Goal: Transaction & Acquisition: Purchase product/service

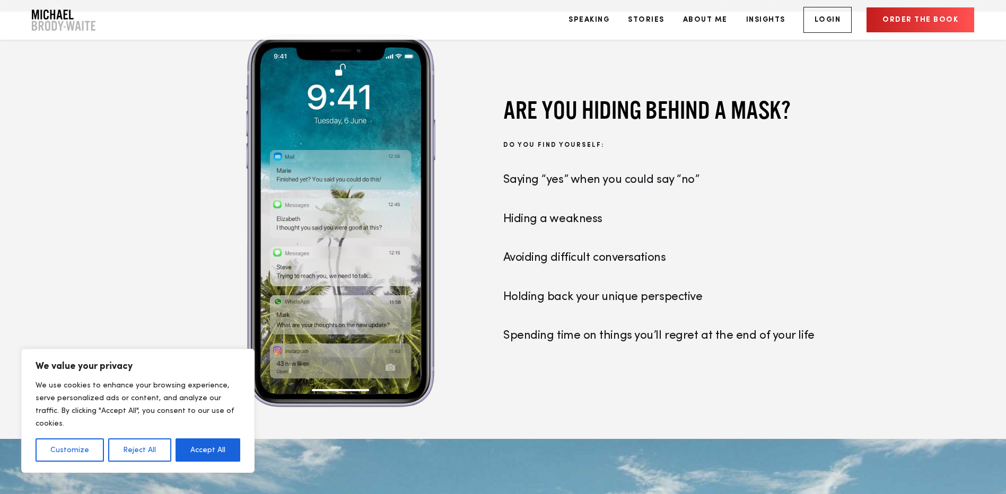
scroll to position [1061, 0]
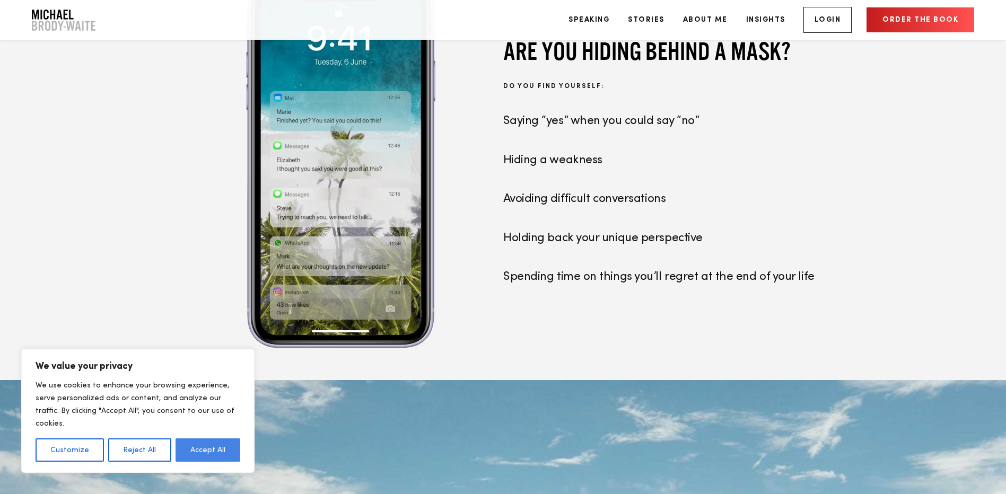
click at [196, 447] on button "Accept All" at bounding box center [208, 450] width 65 height 23
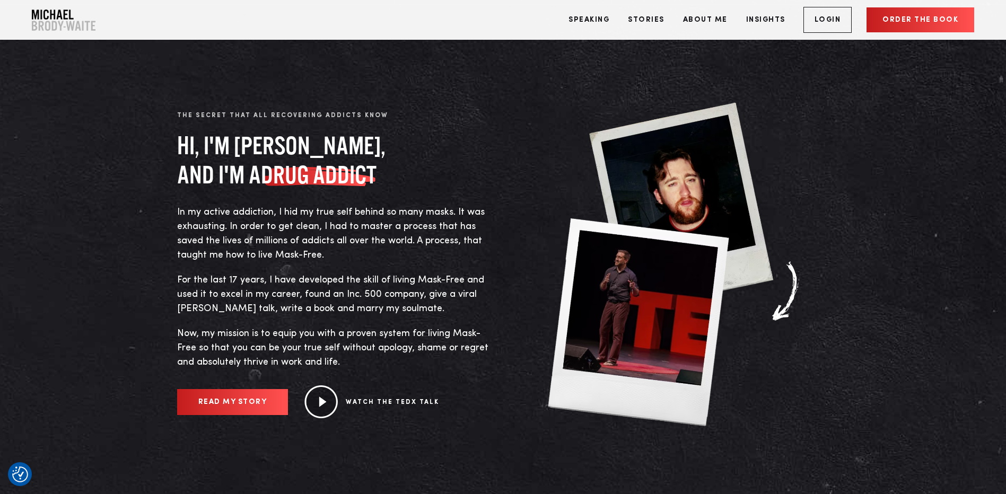
scroll to position [318, 0]
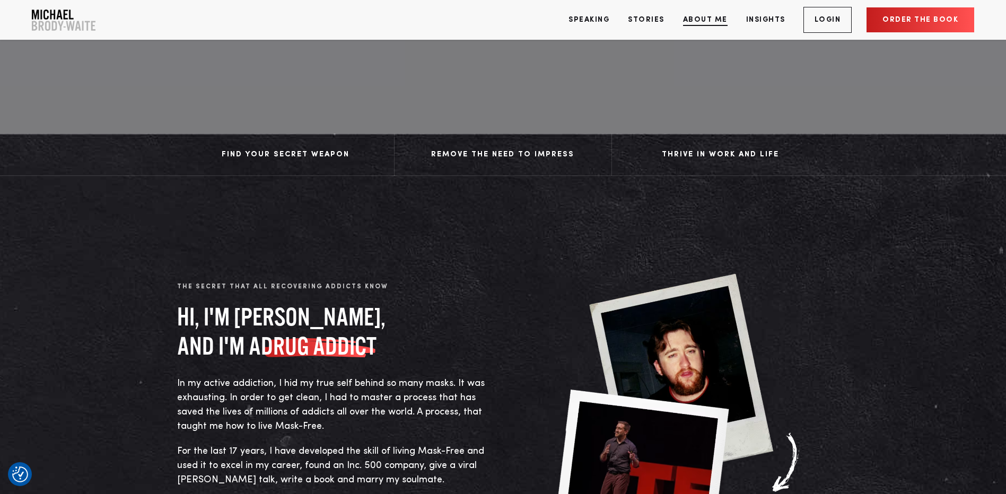
click at [699, 21] on link "About Me" at bounding box center [705, 20] width 60 height 40
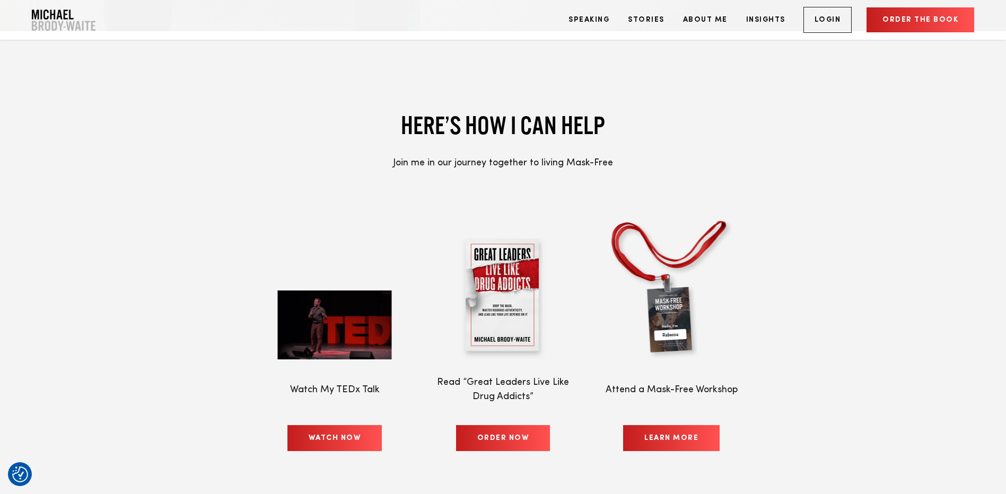
scroll to position [4881, 0]
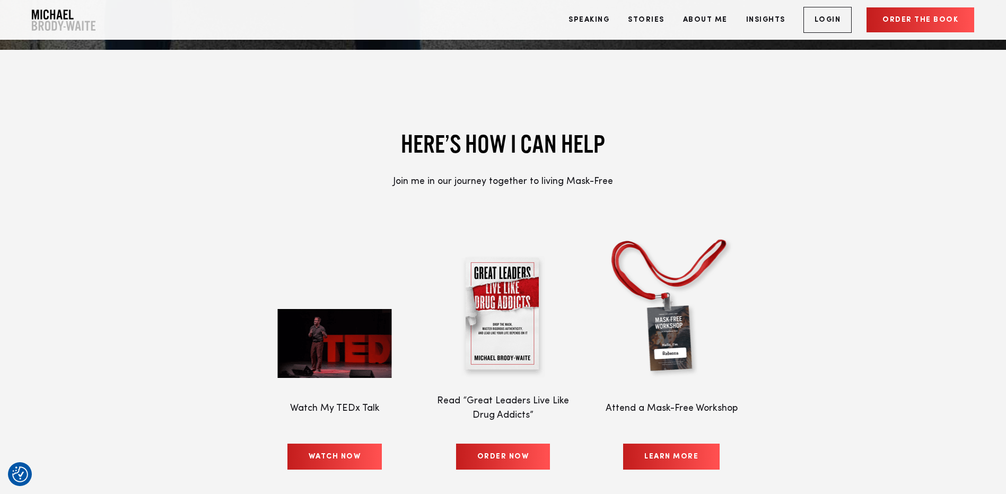
click at [939, 13] on link "Order the book" at bounding box center [921, 19] width 108 height 25
click at [321, 444] on link "WATCH NOW" at bounding box center [335, 457] width 95 height 26
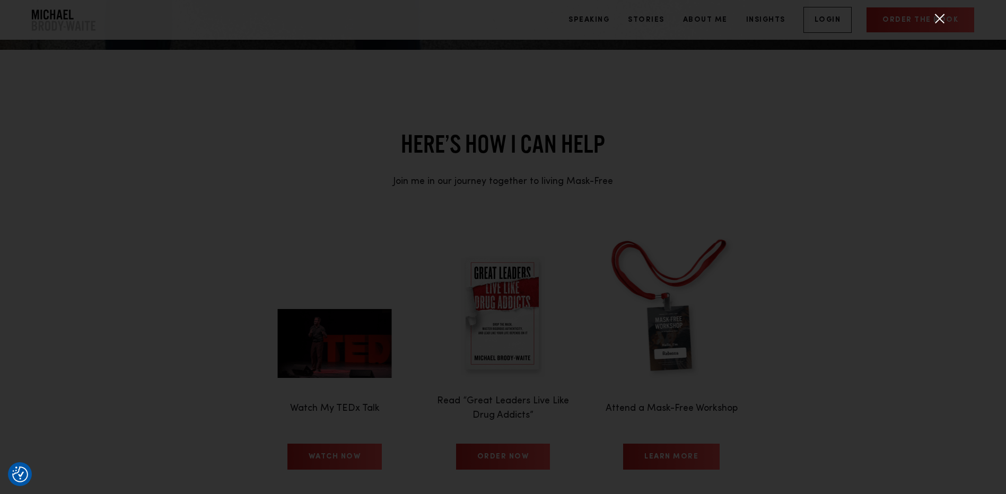
click at [946, 16] on div at bounding box center [940, 18] width 27 height 27
